Goal: Task Accomplishment & Management: Manage account settings

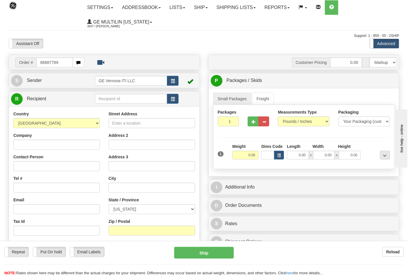
type input "86687789"
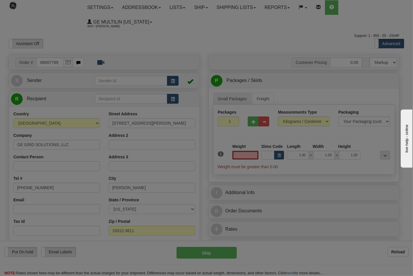
type input "0.00"
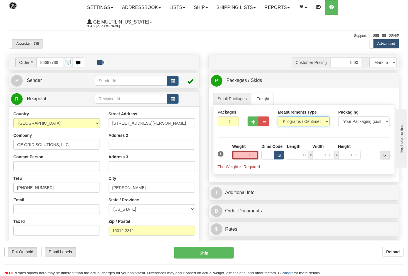
click at [289, 124] on select "Pounds / Inches Kilograms / Centimeters" at bounding box center [304, 121] width 52 height 10
select select "0"
click at [278, 117] on select "Pounds / Inches Kilograms / Centimeters" at bounding box center [304, 121] width 52 height 10
click at [256, 158] on input "0.00" at bounding box center [245, 155] width 26 height 9
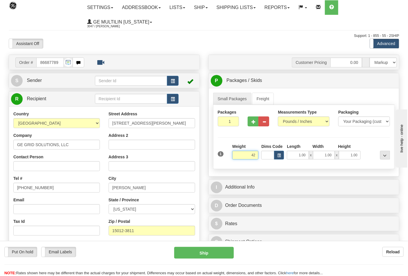
click button "Delete" at bounding box center [0, 0] width 0 height 0
type input "42.00"
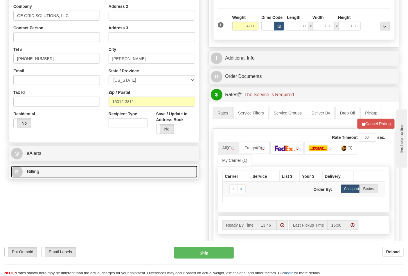
click at [49, 170] on link "B Billing" at bounding box center [104, 172] width 186 height 12
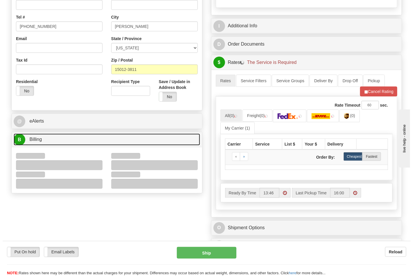
scroll to position [193, 0]
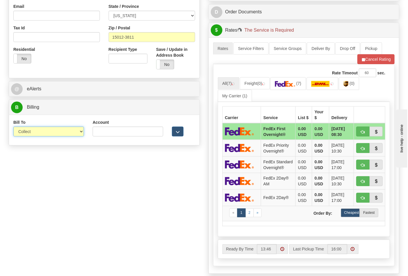
click at [41, 133] on select "Sender Recipient Third Party Collect" at bounding box center [48, 131] width 71 height 10
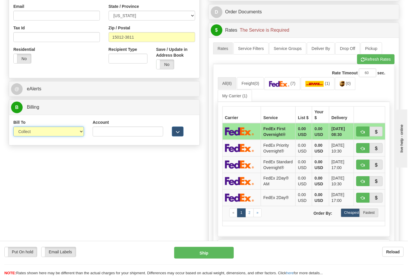
select select "2"
click at [13, 127] on select "Sender Recipient Third Party Collect" at bounding box center [48, 131] width 71 height 10
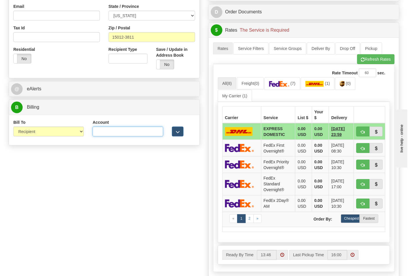
click at [105, 132] on input "Account" at bounding box center [128, 131] width 71 height 10
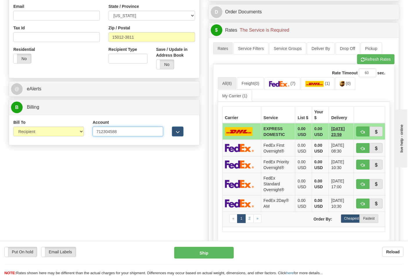
type input "712304588"
click button "Delete" at bounding box center [0, 0] width 0 height 0
click at [289, 86] on img at bounding box center [279, 84] width 20 height 6
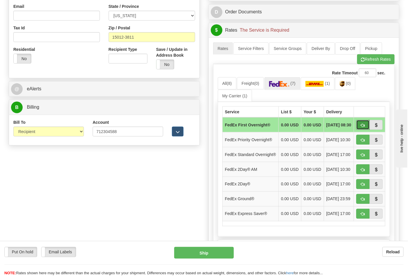
click at [361, 125] on button "button" at bounding box center [362, 125] width 13 height 10
type input "06"
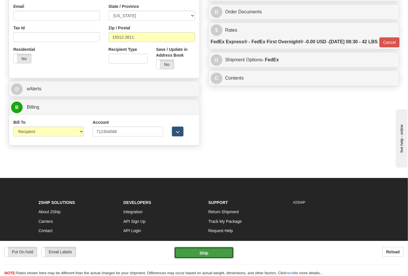
click at [216, 250] on button "Ship" at bounding box center [203, 253] width 59 height 12
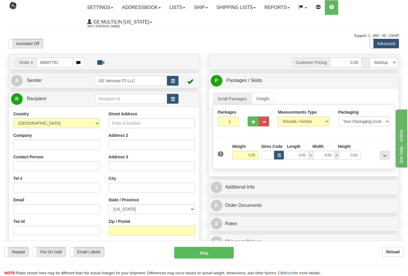
type input "86687791"
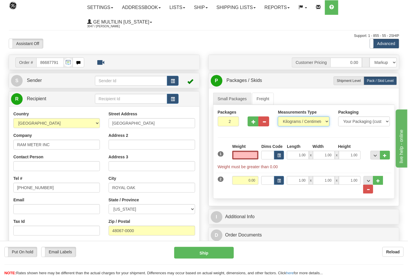
type input "0.00"
click at [296, 121] on select "Pounds / Inches Kilograms / Centimeters" at bounding box center [304, 121] width 52 height 10
select select "0"
click at [278, 117] on select "Pounds / Inches Kilograms / Centimeters" at bounding box center [304, 121] width 52 height 10
click at [258, 154] on input "0.00" at bounding box center [245, 155] width 26 height 9
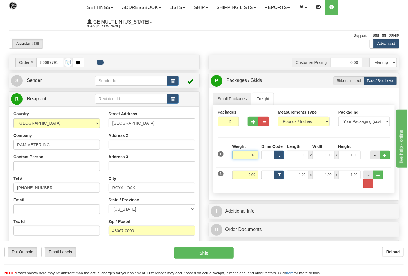
click button "Delete" at bounding box center [0, 0] width 0 height 0
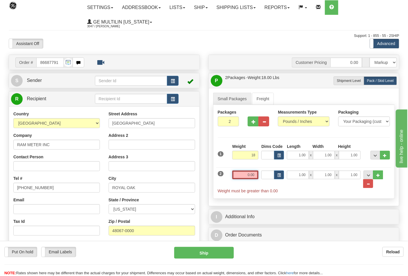
type input "18.00"
click at [255, 174] on input "0.00" at bounding box center [245, 174] width 26 height 9
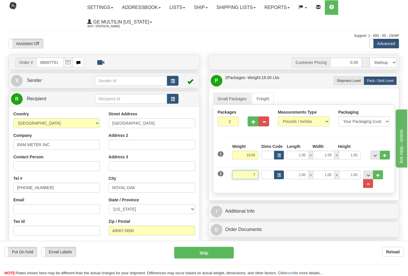
click button "Delete" at bounding box center [0, 0] width 0 height 0
type input "7.00"
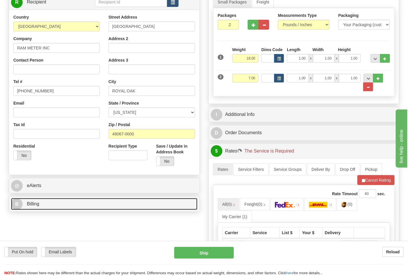
click at [48, 203] on link "B Billing" at bounding box center [104, 204] width 186 height 12
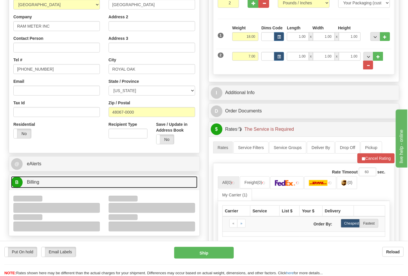
scroll to position [161, 0]
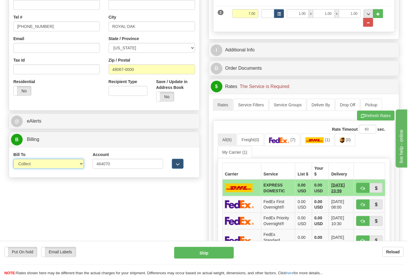
drag, startPoint x: 28, startPoint y: 163, endPoint x: 32, endPoint y: 166, distance: 4.9
click at [32, 166] on select "Sender Recipient Third Party Collect" at bounding box center [48, 164] width 71 height 10
select select "2"
click at [13, 159] on select "Sender Recipient Third Party Collect" at bounding box center [48, 164] width 71 height 10
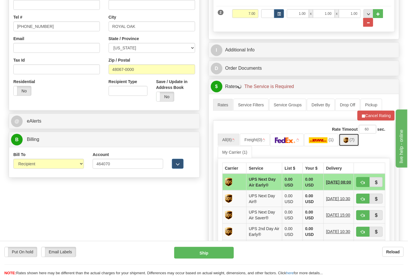
click at [348, 138] on link "(7)" at bounding box center [349, 139] width 20 height 12
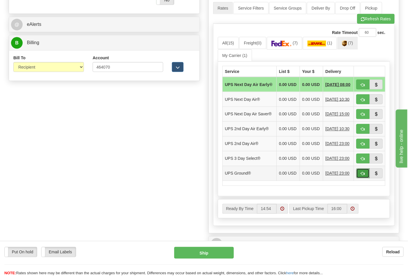
click at [363, 176] on span "button" at bounding box center [363, 174] width 4 height 4
type input "03"
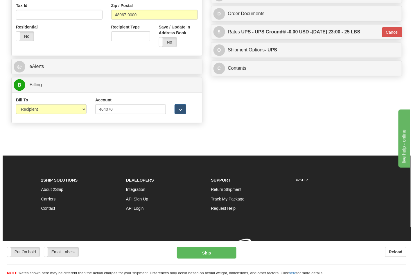
scroll to position [225, 0]
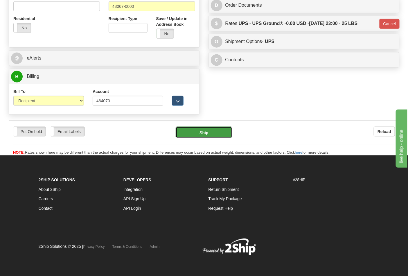
click at [207, 137] on button "Ship" at bounding box center [204, 132] width 56 height 12
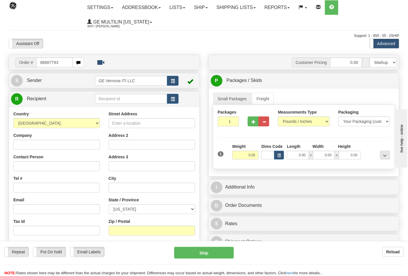
type input "86687793"
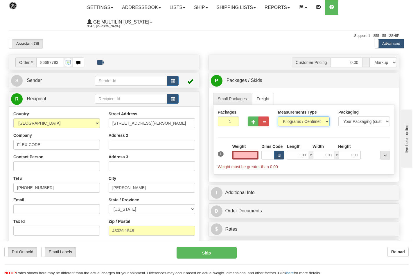
type input "0.00"
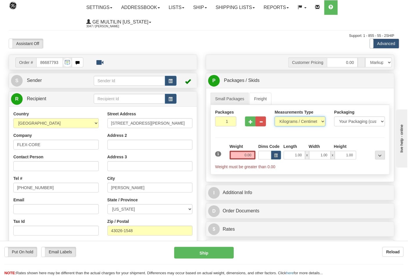
click at [292, 122] on select "Pounds / Inches Kilograms / Centimeters" at bounding box center [299, 121] width 51 height 10
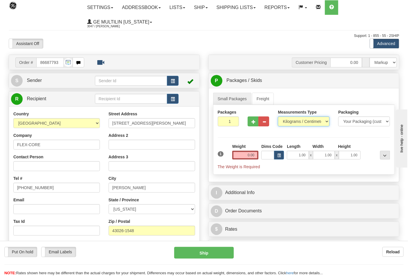
select select "0"
click at [278, 117] on select "Pounds / Inches Kilograms / Centimeters" at bounding box center [304, 121] width 52 height 10
click at [256, 153] on input "0.00" at bounding box center [245, 155] width 26 height 9
click button "Delete" at bounding box center [0, 0] width 0 height 0
type input "6.00"
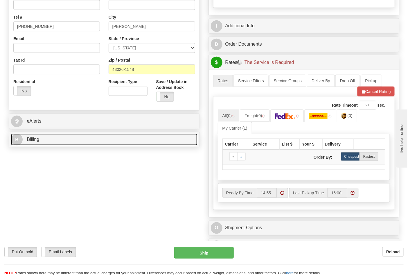
click at [68, 137] on link "B Billing" at bounding box center [104, 139] width 186 height 12
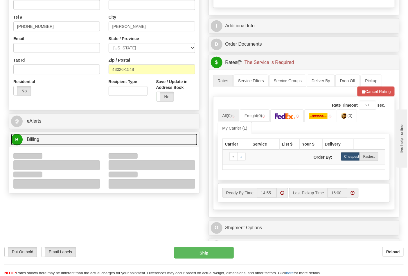
scroll to position [225, 0]
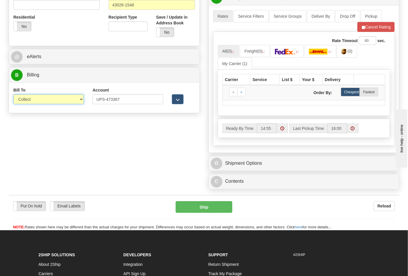
drag, startPoint x: 25, startPoint y: 100, endPoint x: 28, endPoint y: 104, distance: 5.0
click at [25, 100] on select "Sender Recipient Third Party Collect" at bounding box center [48, 99] width 71 height 10
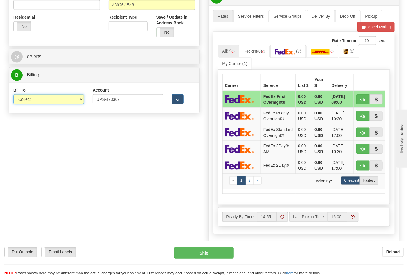
select select "2"
click at [13, 95] on select "Sender Recipient Third Party Collect" at bounding box center [48, 99] width 71 height 10
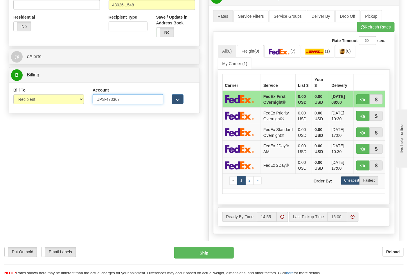
click at [107, 100] on input "UPS-473367" at bounding box center [128, 99] width 71 height 10
click at [105, 99] on input "UPS-473367" at bounding box center [128, 99] width 71 height 10
click at [106, 100] on input "UPS-473367" at bounding box center [128, 99] width 71 height 10
type input "473367"
click at [361, 29] on span "button" at bounding box center [363, 28] width 4 height 4
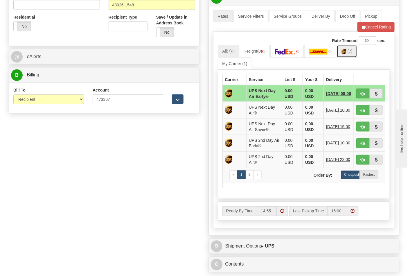
click at [350, 53] on span "(7)" at bounding box center [349, 51] width 5 height 5
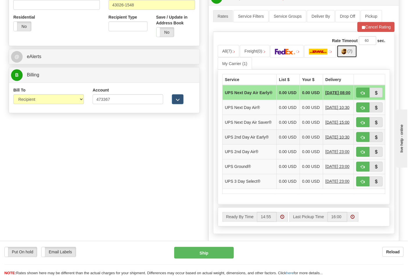
scroll to position [290, 0]
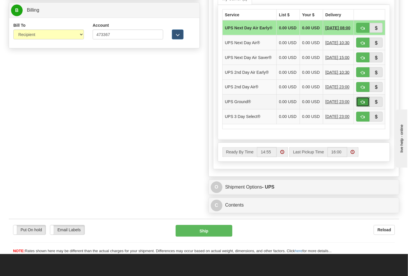
click at [364, 104] on span "button" at bounding box center [363, 102] width 4 height 4
type input "03"
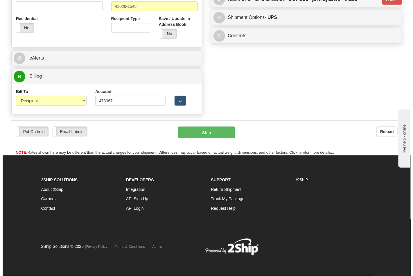
scroll to position [225, 0]
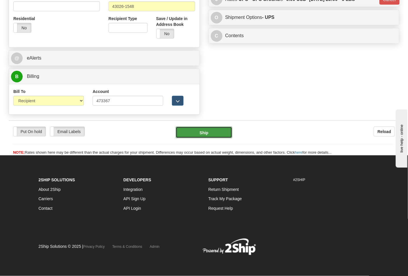
click at [213, 131] on button "Ship" at bounding box center [204, 132] width 56 height 12
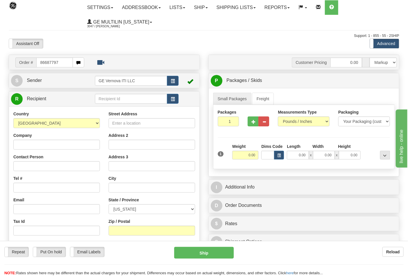
type input "86687797"
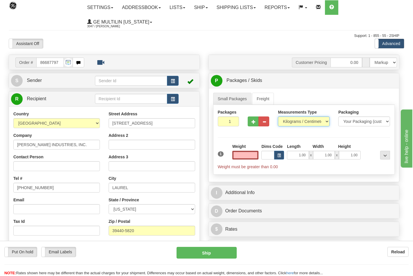
type input "0.00"
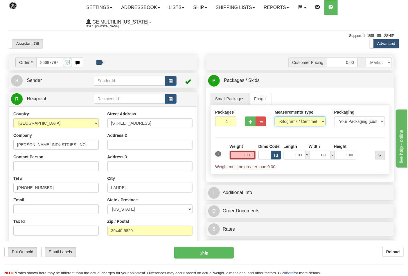
click at [287, 123] on select "Pounds / Inches Kilograms / Centimeters" at bounding box center [299, 121] width 51 height 10
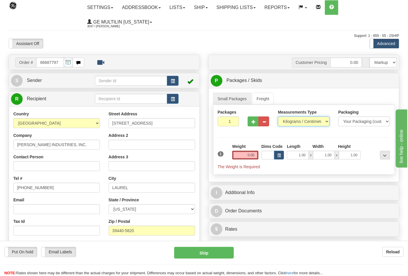
select select "0"
click at [278, 117] on select "Pounds / Inches Kilograms / Centimeters" at bounding box center [304, 121] width 52 height 10
click at [256, 154] on input "0.00" at bounding box center [245, 155] width 26 height 9
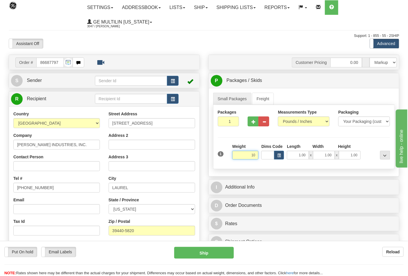
click button "Delete" at bounding box center [0, 0] width 0 height 0
type input "10.00"
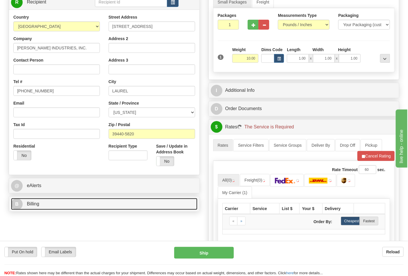
click at [57, 206] on link "B Billing" at bounding box center [104, 204] width 186 height 12
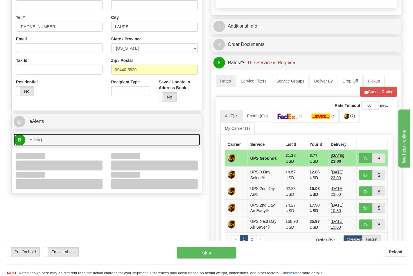
scroll to position [161, 0]
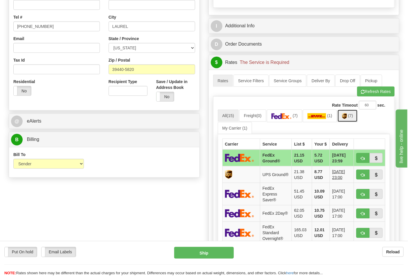
click at [345, 118] on img at bounding box center [344, 116] width 5 height 6
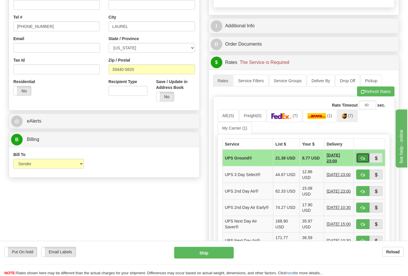
click at [361, 158] on span "button" at bounding box center [363, 158] width 4 height 4
type input "03"
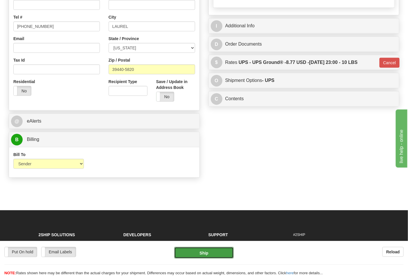
click at [217, 250] on button "Ship" at bounding box center [203, 253] width 59 height 12
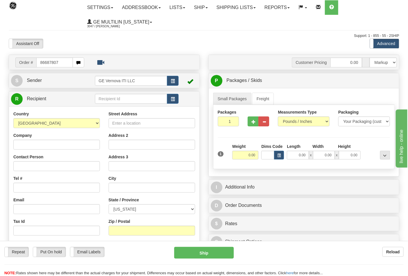
type input "86687807"
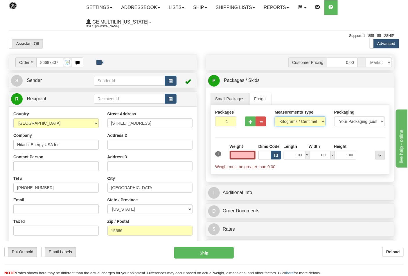
type input "0.00"
click at [291, 122] on select "Pounds / Inches Kilograms / Centimeters" at bounding box center [299, 121] width 51 height 10
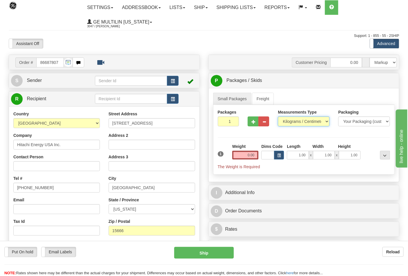
select select "0"
click at [278, 117] on select "Pounds / Inches Kilograms / Centimeters" at bounding box center [304, 121] width 52 height 10
click at [254, 120] on span "button" at bounding box center [253, 122] width 4 height 4
type input "2"
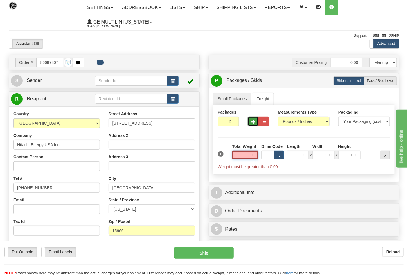
click at [255, 156] on input "0.00" at bounding box center [245, 155] width 26 height 9
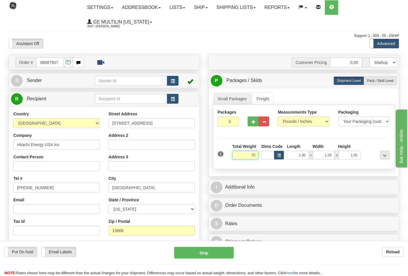
click button "Delete" at bounding box center [0, 0] width 0 height 0
type input "70.00"
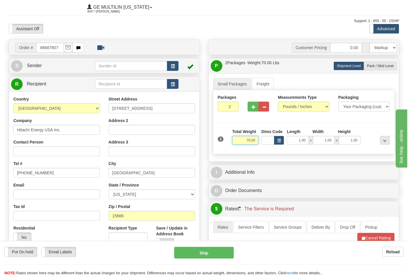
scroll to position [97, 0]
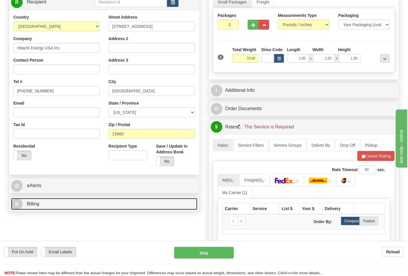
click at [41, 204] on link "B Billing" at bounding box center [104, 204] width 186 height 12
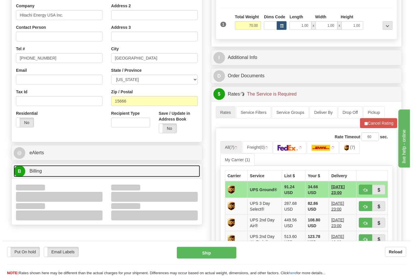
scroll to position [161, 0]
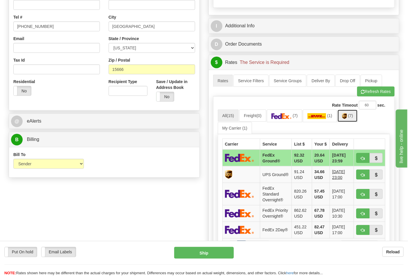
click at [352, 119] on link "(7)" at bounding box center [347, 115] width 20 height 12
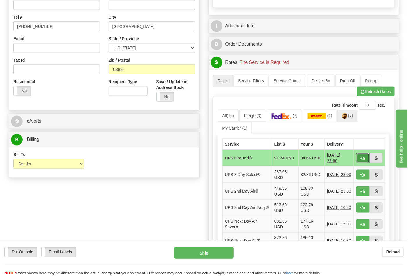
click at [365, 158] on button "button" at bounding box center [362, 158] width 13 height 10
type input "03"
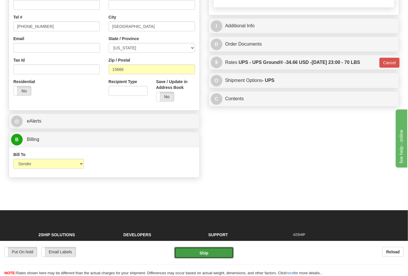
click at [208, 253] on button "Ship" at bounding box center [203, 253] width 59 height 12
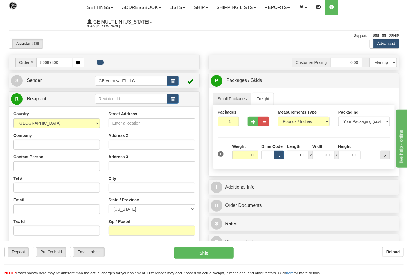
type input "86687800"
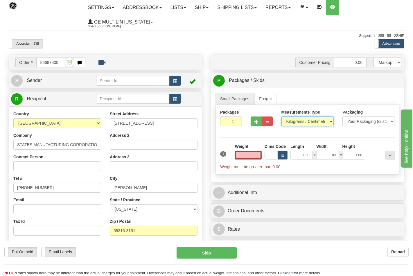
type input "0.00"
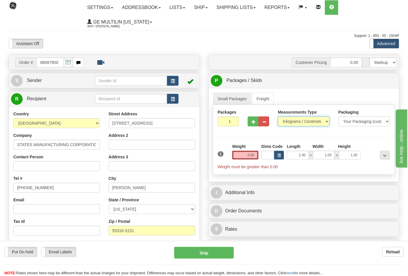
drag, startPoint x: 289, startPoint y: 122, endPoint x: 289, endPoint y: 126, distance: 3.5
click at [289, 122] on select "Pounds / Inches Kilograms / Centimeters" at bounding box center [304, 121] width 52 height 10
select select "0"
click at [278, 117] on select "Pounds / Inches Kilograms / Centimeters" at bounding box center [304, 121] width 52 height 10
click at [255, 154] on input "0.00" at bounding box center [245, 155] width 26 height 9
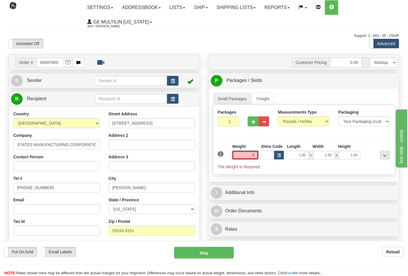
click button "Delete" at bounding box center [0, 0] width 0 height 0
type input "8.00"
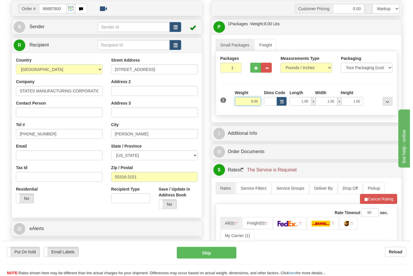
scroll to position [161, 0]
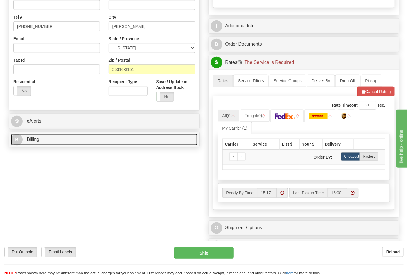
click at [56, 143] on link "B Billing" at bounding box center [104, 139] width 186 height 12
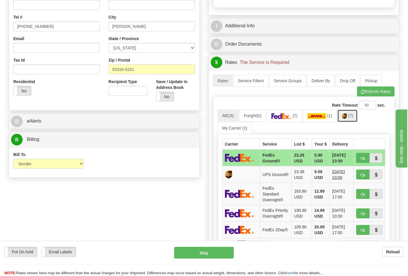
click at [342, 118] on link "(7)" at bounding box center [347, 115] width 20 height 12
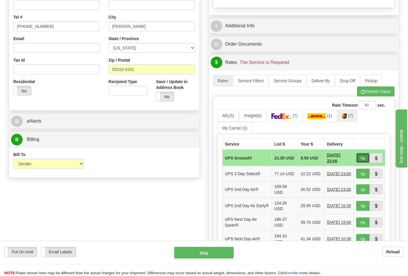
click at [362, 160] on span "button" at bounding box center [363, 158] width 4 height 4
type input "03"
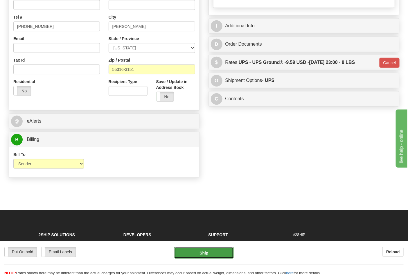
click at [206, 254] on button "Ship" at bounding box center [203, 253] width 59 height 12
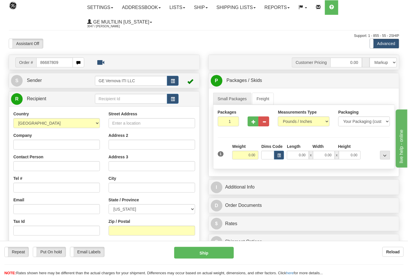
type input "86687809"
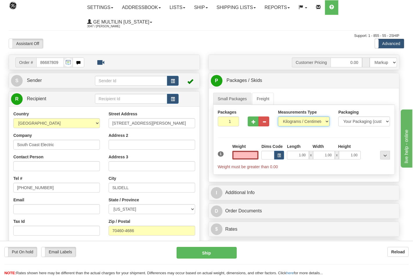
type input "0.00"
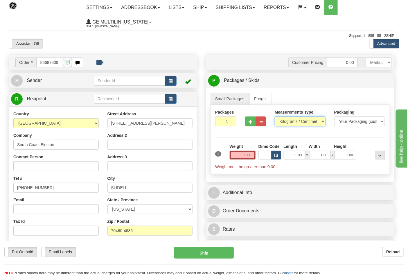
click at [285, 121] on select "Pounds / Inches Kilograms / Centimeters" at bounding box center [299, 121] width 51 height 10
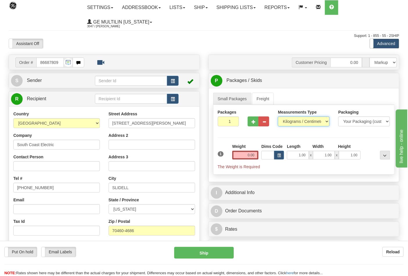
select select "0"
click at [278, 117] on select "Pounds / Inches Kilograms / Centimeters" at bounding box center [304, 121] width 52 height 10
click at [255, 157] on input "0.00" at bounding box center [245, 155] width 26 height 9
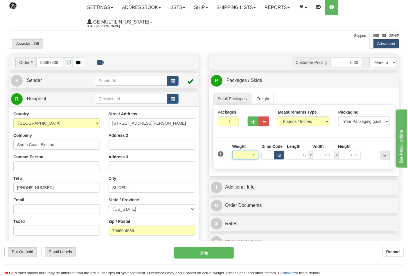
click button "Delete" at bounding box center [0, 0] width 0 height 0
type input "8.00"
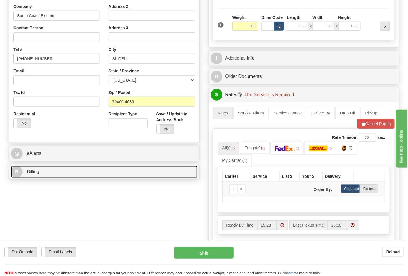
click at [96, 169] on link "B Billing" at bounding box center [104, 172] width 186 height 12
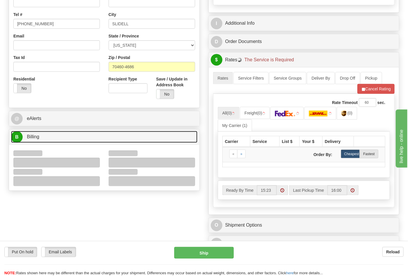
scroll to position [193, 0]
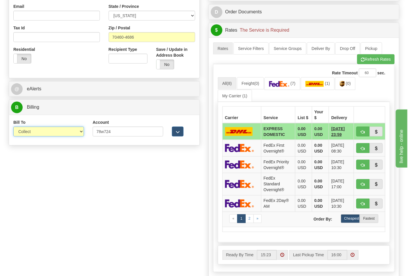
click at [36, 134] on select "Sender Recipient Third Party Collect" at bounding box center [48, 131] width 71 height 10
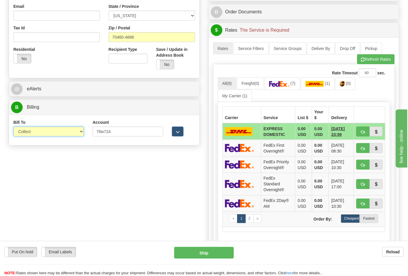
select select "2"
click at [13, 127] on select "Sender Recipient Third Party Collect" at bounding box center [48, 131] width 71 height 10
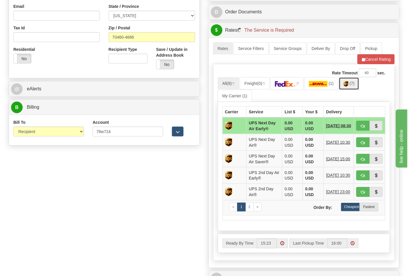
click at [354, 86] on span "(7)" at bounding box center [351, 83] width 5 height 5
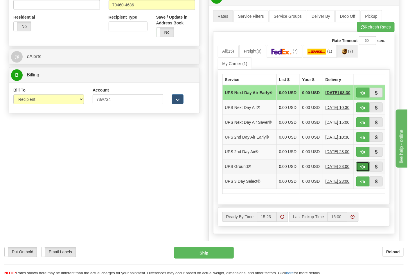
click at [359, 171] on button "button" at bounding box center [362, 167] width 13 height 10
type input "03"
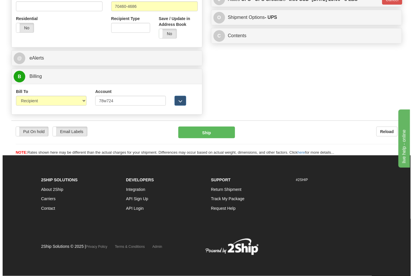
scroll to position [216, 0]
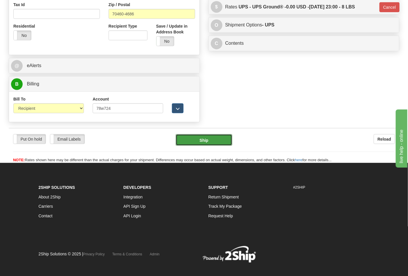
click at [215, 141] on button "Ship" at bounding box center [204, 140] width 56 height 12
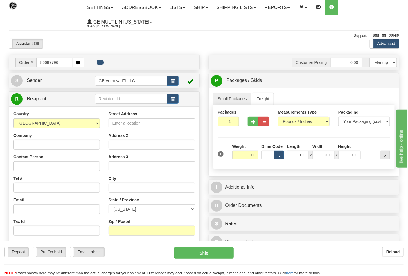
type input "86687796"
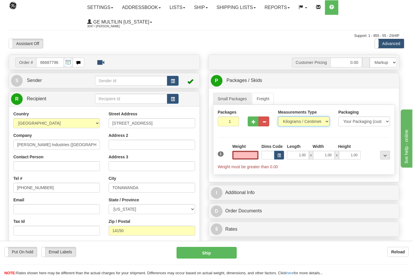
type input "0.00"
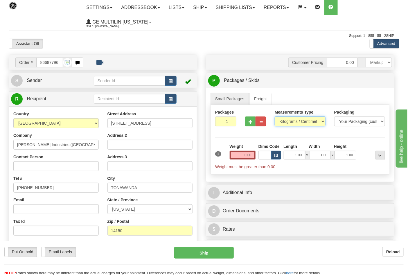
click at [299, 121] on select "Pounds / Inches Kilograms / Centimeters" at bounding box center [299, 121] width 51 height 10
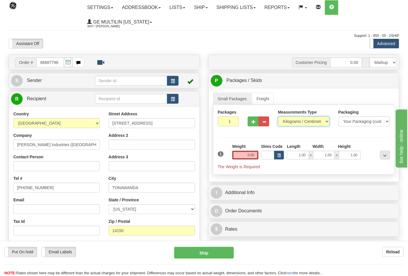
select select "0"
click at [278, 117] on select "Pounds / Inches Kilograms / Centimeters" at bounding box center [304, 121] width 52 height 10
click at [254, 154] on input "0.00" at bounding box center [245, 155] width 26 height 9
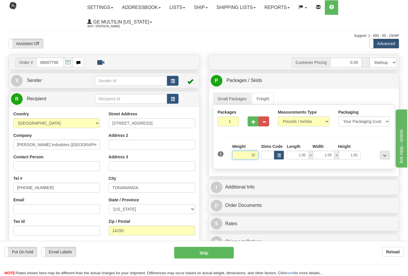
click button "Delete" at bounding box center [0, 0] width 0 height 0
type input "32.00"
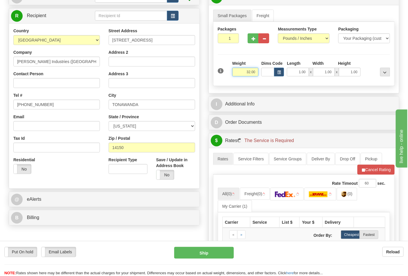
scroll to position [161, 0]
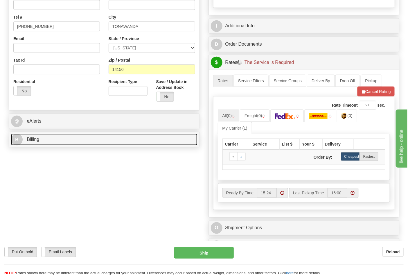
click at [57, 139] on link "B Billing" at bounding box center [104, 139] width 186 height 12
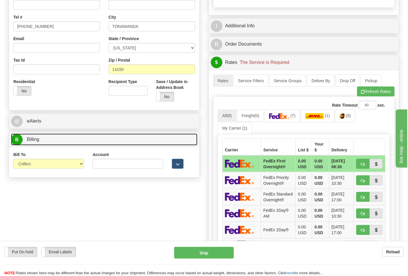
scroll to position [193, 0]
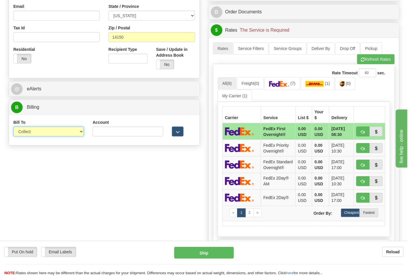
click at [46, 132] on select "Sender Recipient Third Party Collect" at bounding box center [48, 131] width 71 height 10
drag, startPoint x: 39, startPoint y: 129, endPoint x: 35, endPoint y: 137, distance: 8.8
click at [39, 129] on select "Sender Recipient Third Party Collect" at bounding box center [48, 131] width 71 height 10
select select "2"
click at [13, 127] on select "Sender Recipient Third Party Collect" at bounding box center [48, 131] width 71 height 10
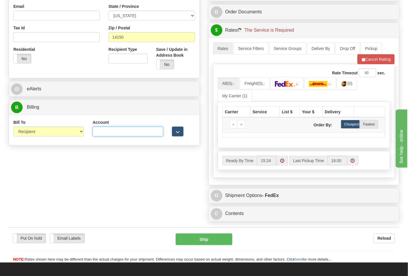
click at [126, 135] on input "Account" at bounding box center [128, 131] width 71 height 10
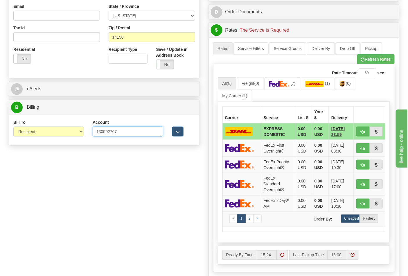
type input "130592767"
click button "Delete" at bounding box center [0, 0] width 0 height 0
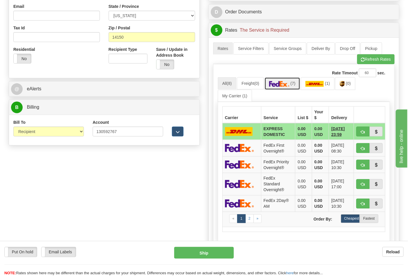
click at [291, 90] on link "(7)" at bounding box center [282, 83] width 36 height 12
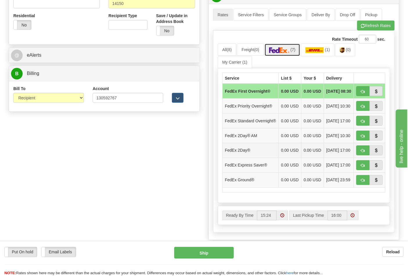
scroll to position [258, 0]
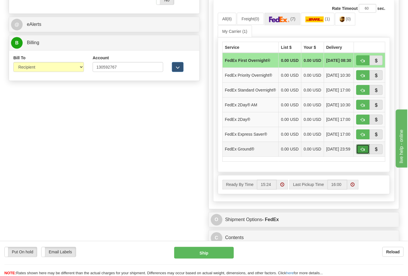
click at [362, 151] on span "button" at bounding box center [363, 150] width 4 height 4
type input "92"
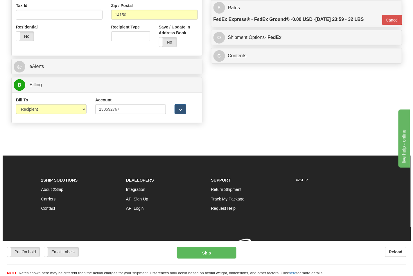
scroll to position [225, 0]
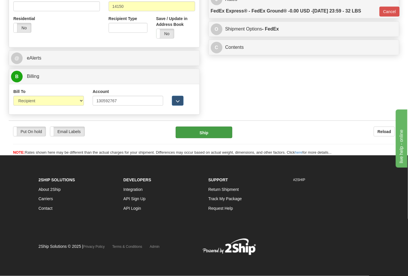
click at [202, 138] on div "Put On hold Put On hold Email Labels Email Labels Edit Reload Ship" at bounding box center [204, 140] width 390 height 29
click at [203, 135] on button "Ship" at bounding box center [204, 132] width 56 height 12
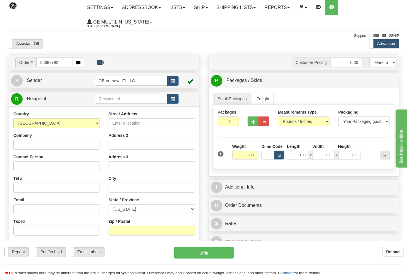
type input "86687792"
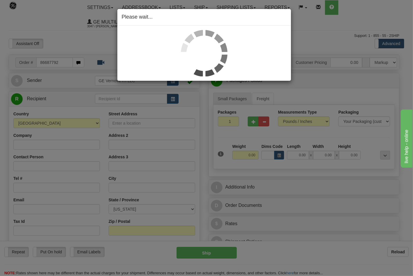
click at [290, 122] on div "Please wait..." at bounding box center [206, 138] width 413 height 276
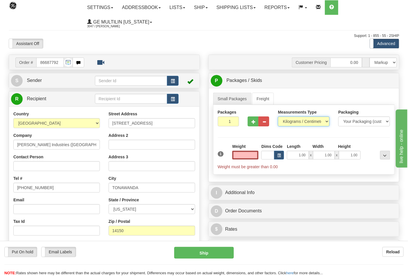
type input "0.00"
click at [290, 123] on select "Pounds / Inches Kilograms / Centimeters" at bounding box center [304, 121] width 52 height 10
select select "0"
click at [278, 117] on select "Pounds / Inches Kilograms / Centimeters" at bounding box center [304, 121] width 52 height 10
click at [256, 156] on input "0.00" at bounding box center [245, 155] width 26 height 9
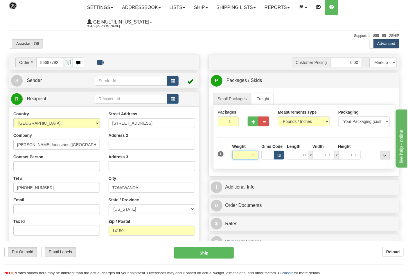
click button "Delete" at bounding box center [0, 0] width 0 height 0
type input "32.00"
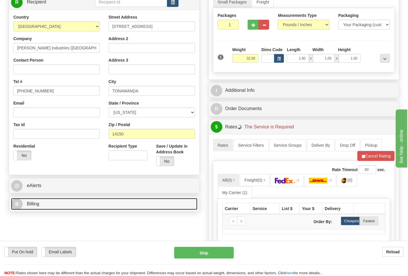
drag, startPoint x: 58, startPoint y: 207, endPoint x: 57, endPoint y: 202, distance: 4.7
click at [58, 206] on link "B Billing" at bounding box center [104, 204] width 186 height 12
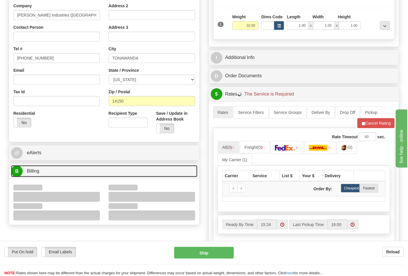
scroll to position [161, 0]
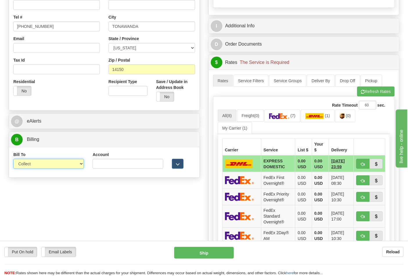
click at [31, 165] on select "Sender Recipient Third Party Collect" at bounding box center [48, 164] width 71 height 10
click at [13, 159] on select "Sender Recipient Third Party Collect" at bounding box center [48, 164] width 71 height 10
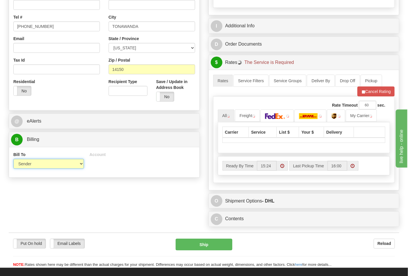
click at [32, 164] on select "Sender Recipient Third Party Collect" at bounding box center [48, 164] width 71 height 10
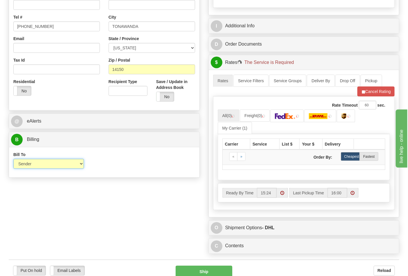
select select "2"
click at [13, 159] on select "Sender Recipient Third Party Collect" at bounding box center [48, 164] width 71 height 10
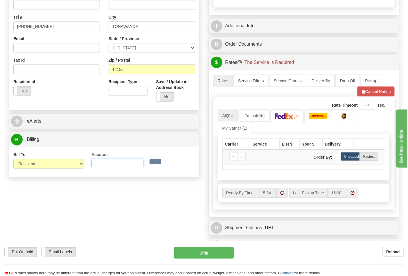
click at [121, 167] on input "Account" at bounding box center [117, 164] width 52 height 10
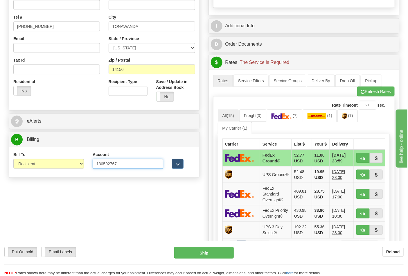
type input "130592767"
click button "Delete" at bounding box center [0, 0] width 0 height 0
click at [292, 117] on img at bounding box center [281, 116] width 20 height 6
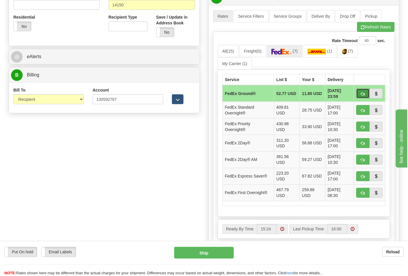
click at [364, 93] on span "button" at bounding box center [363, 94] width 4 height 4
type input "92"
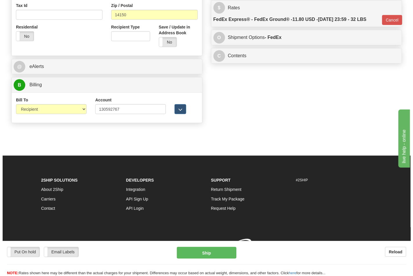
scroll to position [216, 0]
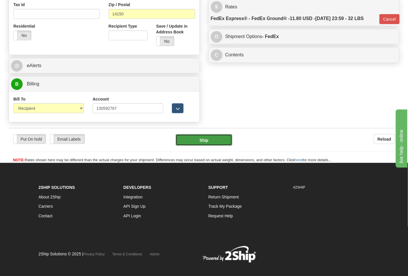
click at [204, 141] on button "Ship" at bounding box center [204, 140] width 56 height 12
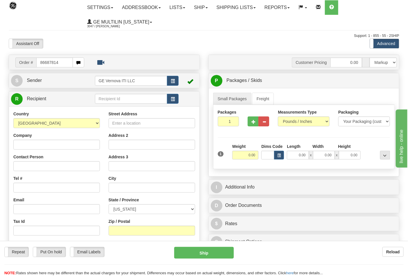
type input "86687814"
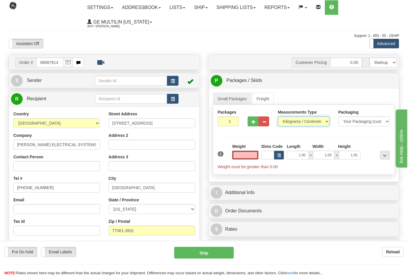
type input "0.00"
click at [290, 122] on select "Pounds / Inches Kilograms / Centimeters" at bounding box center [304, 121] width 52 height 10
select select "0"
click at [278, 117] on select "Pounds / Inches Kilograms / Centimeters" at bounding box center [304, 121] width 52 height 10
click at [253, 127] on div at bounding box center [258, 120] width 30 height 22
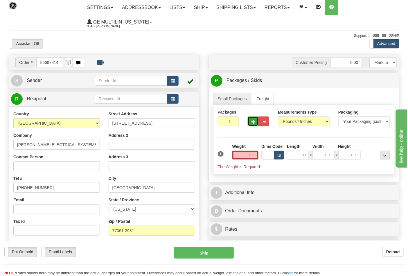
click at [253, 124] on button "button" at bounding box center [252, 121] width 11 height 10
click at [252, 123] on span "button" at bounding box center [253, 122] width 4 height 4
type input "4"
click at [254, 157] on input "0.00" at bounding box center [245, 155] width 26 height 9
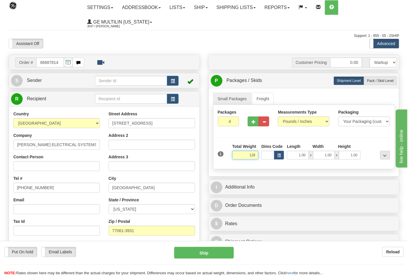
click button "Delete" at bounding box center [0, 0] width 0 height 0
type input "128.00"
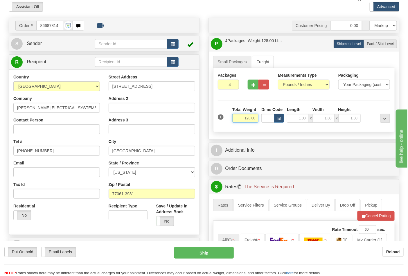
scroll to position [129, 0]
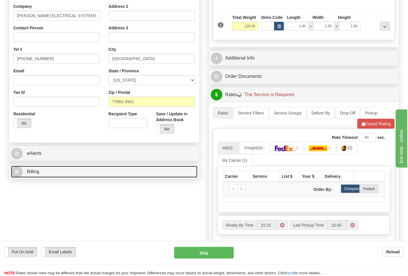
click at [86, 167] on link "B Billing" at bounding box center [104, 172] width 186 height 12
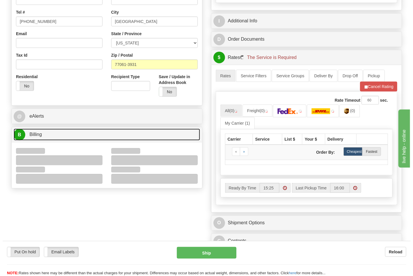
scroll to position [193, 0]
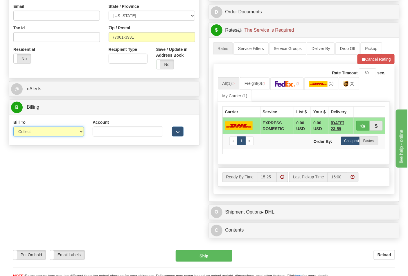
click at [31, 136] on select "Sender Recipient Third Party Collect" at bounding box center [48, 131] width 71 height 10
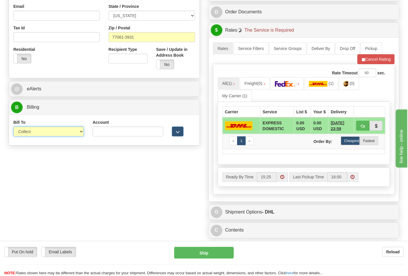
select select "2"
click at [13, 127] on select "Sender Recipient Third Party Collect" at bounding box center [48, 131] width 71 height 10
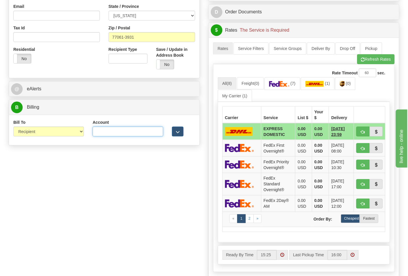
click at [95, 133] on input "Account" at bounding box center [128, 131] width 71 height 10
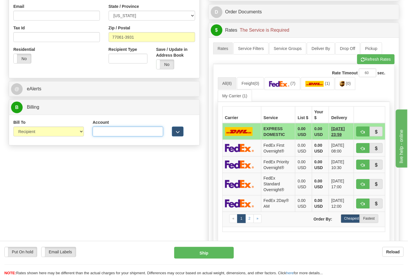
paste input "661159723"
type input "661159723"
click at [284, 78] on link "(7)" at bounding box center [282, 83] width 36 height 12
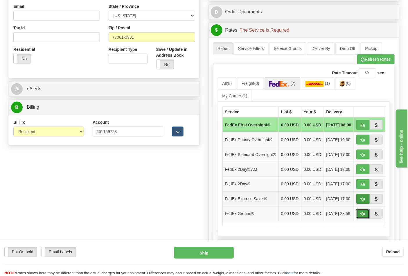
click at [363, 216] on span "button" at bounding box center [363, 214] width 4 height 4
type input "92"
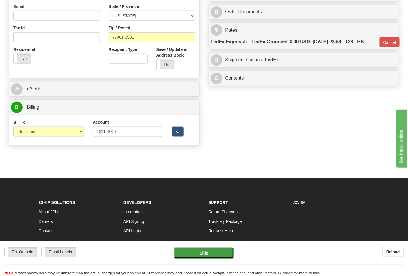
click at [217, 251] on button "Ship" at bounding box center [203, 253] width 59 height 12
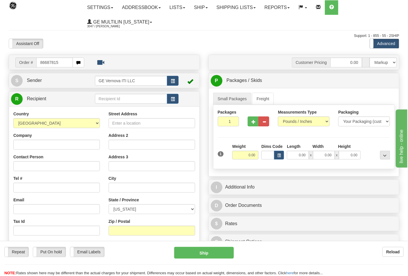
type input "86687815"
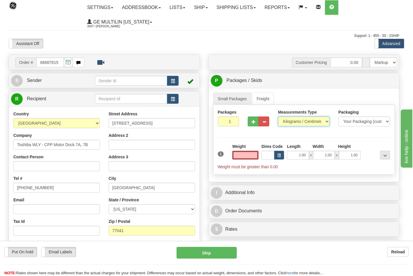
type input "0.00"
click at [292, 122] on select "Pounds / Inches Kilograms / Centimeters" at bounding box center [304, 121] width 52 height 10
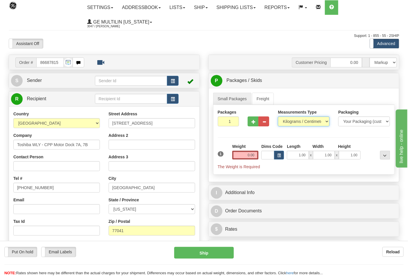
select select "0"
click at [278, 117] on select "Pounds / Inches Kilograms / Centimeters" at bounding box center [304, 121] width 52 height 10
click at [254, 125] on button "button" at bounding box center [252, 121] width 11 height 10
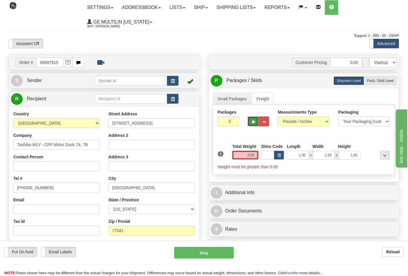
click at [254, 125] on button "button" at bounding box center [252, 121] width 11 height 10
type input "4"
click at [256, 156] on input "0.00" at bounding box center [245, 155] width 26 height 9
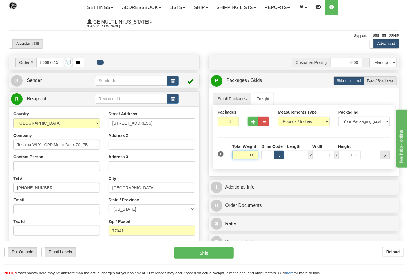
click button "Delete" at bounding box center [0, 0] width 0 height 0
type input "112.00"
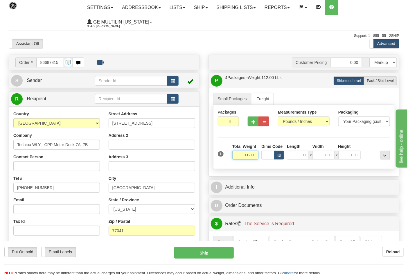
scroll to position [97, 0]
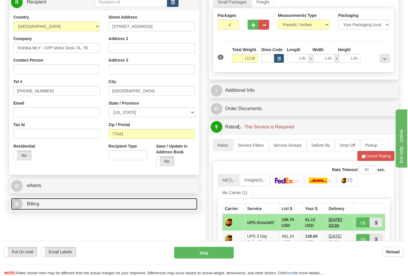
click at [47, 200] on link "B Billing" at bounding box center [104, 204] width 186 height 12
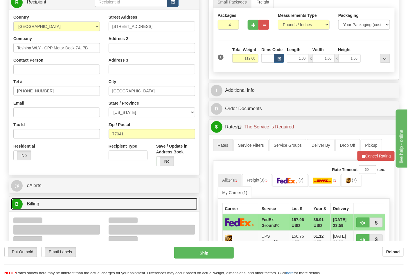
scroll to position [193, 0]
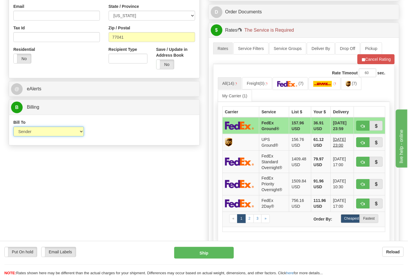
click at [29, 135] on select "Sender Recipient Third Party Collect" at bounding box center [48, 131] width 71 height 10
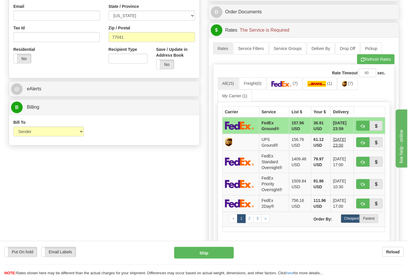
click at [110, 174] on div "Order # 86687815 S Sender" at bounding box center [203, 89] width 399 height 457
click at [279, 86] on img at bounding box center [281, 84] width 20 height 6
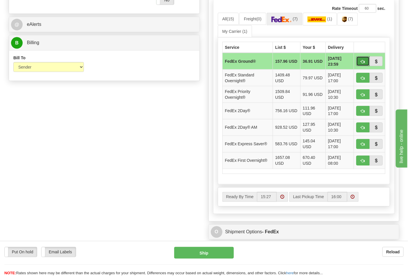
click at [361, 63] on span "button" at bounding box center [363, 62] width 4 height 4
type input "92"
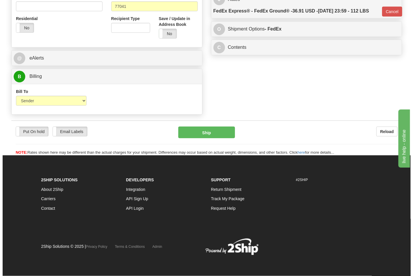
scroll to position [225, 0]
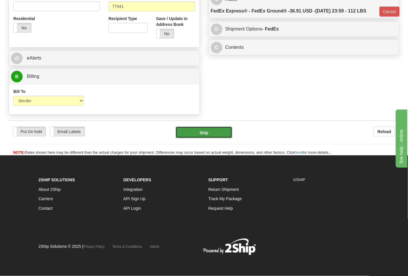
click at [210, 135] on button "Ship" at bounding box center [204, 132] width 56 height 12
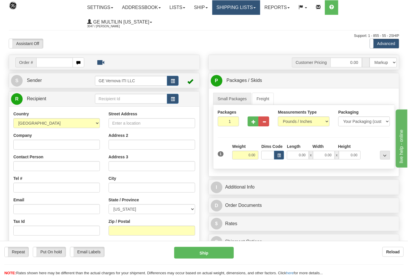
click at [232, 10] on link "Shipping lists" at bounding box center [236, 7] width 48 height 15
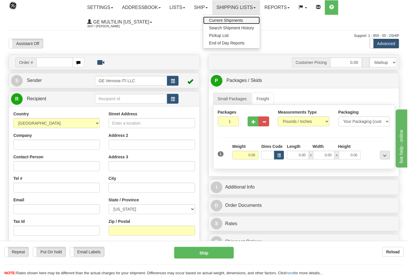
click at [235, 19] on span "Current Shipments" at bounding box center [226, 20] width 34 height 5
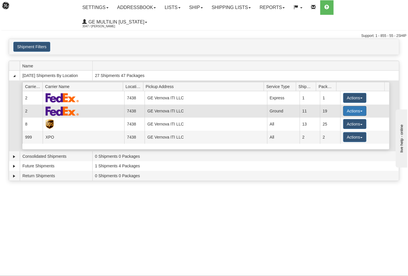
click at [348, 106] on button "Actions" at bounding box center [354, 111] width 23 height 10
click at [338, 120] on span "Details" at bounding box center [333, 122] width 16 height 4
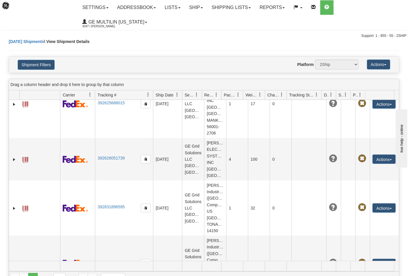
scroll to position [421, 0]
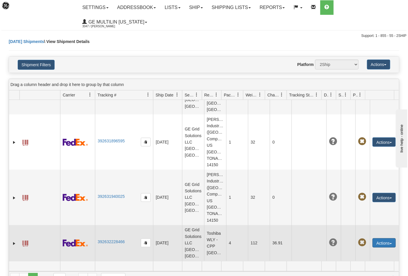
click at [386, 238] on button "Actions" at bounding box center [383, 242] width 23 height 9
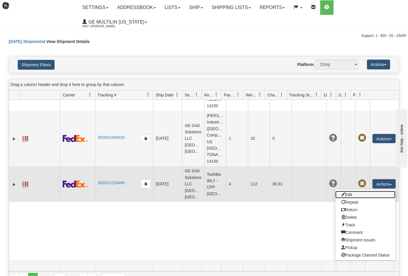
click at [345, 198] on link "Edit" at bounding box center [365, 195] width 60 height 8
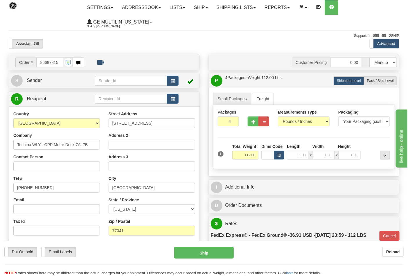
scroll to position [161, 0]
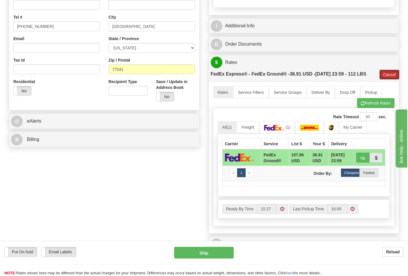
click at [385, 76] on button "Cancel" at bounding box center [389, 75] width 20 height 10
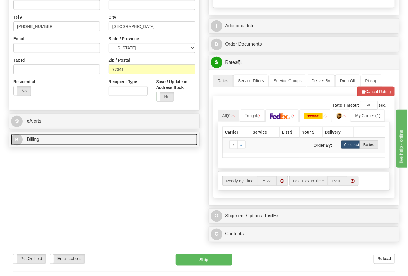
click at [57, 134] on link "B Billing" at bounding box center [104, 139] width 186 height 12
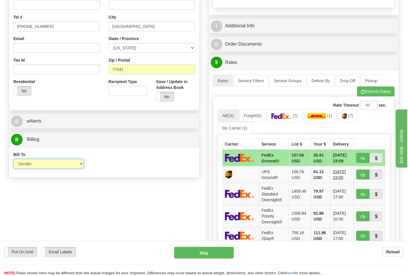
click at [33, 169] on select "Sender Recipient Third Party Collect" at bounding box center [48, 164] width 71 height 10
select select "2"
click at [13, 159] on select "Sender Recipient Third Party Collect" at bounding box center [48, 164] width 71 height 10
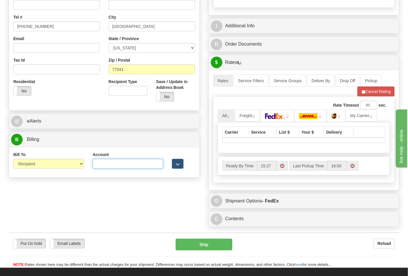
click at [110, 167] on input "Account" at bounding box center [128, 164] width 71 height 10
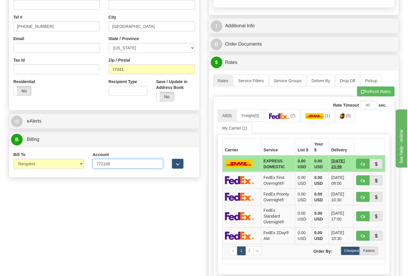
type input "772108"
click button "Delete" at bounding box center [0, 0] width 0 height 0
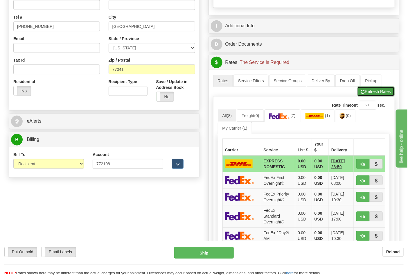
click at [375, 93] on button "Refresh Rates" at bounding box center [375, 91] width 37 height 10
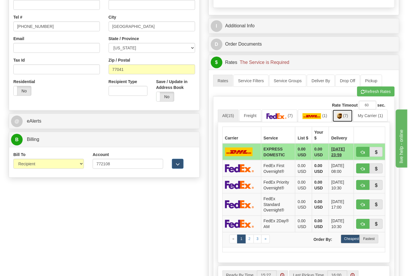
click at [341, 118] on img at bounding box center [339, 116] width 5 height 6
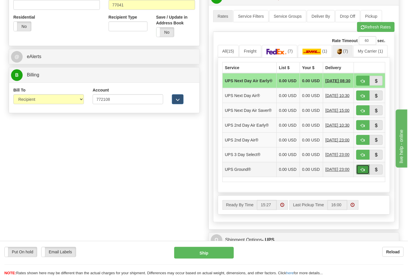
click at [361, 172] on span "button" at bounding box center [363, 170] width 4 height 4
type input "03"
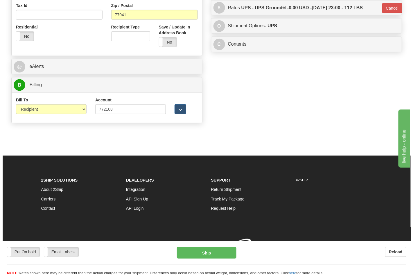
scroll to position [216, 0]
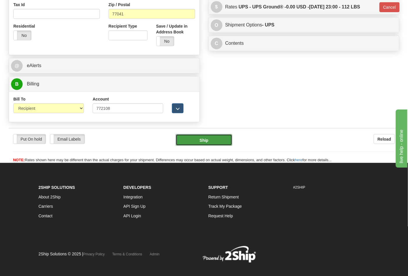
click at [203, 143] on button "Ship" at bounding box center [204, 140] width 56 height 12
